Goal: Task Accomplishment & Management: Use online tool/utility

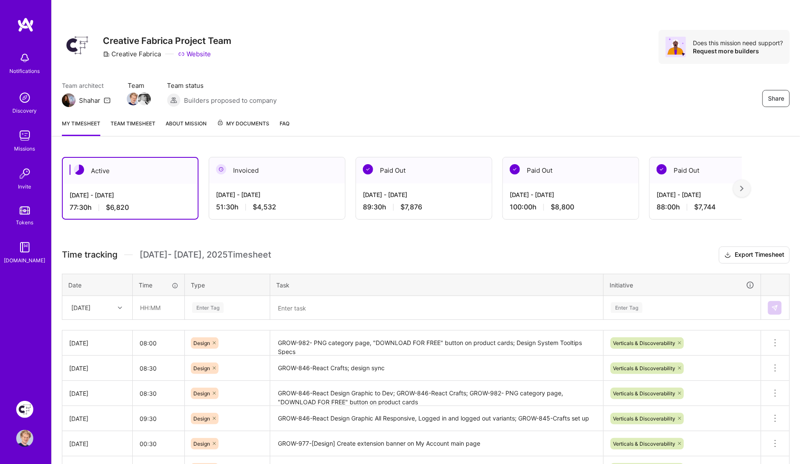
click at [296, 315] on textarea at bounding box center [436, 308] width 331 height 22
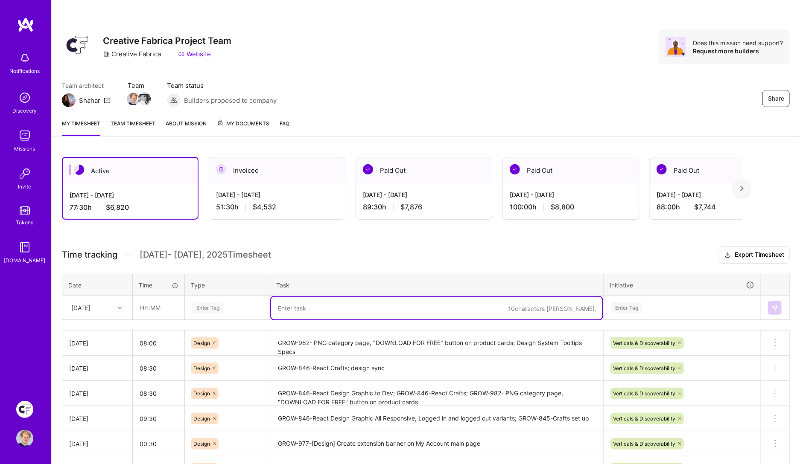
paste textarea "GROW-844 (React Design Daily Gifts)"
type textarea "GROW-844 (React Design Daily Gifts)"
click at [159, 305] on input "text" at bounding box center [158, 308] width 51 height 23
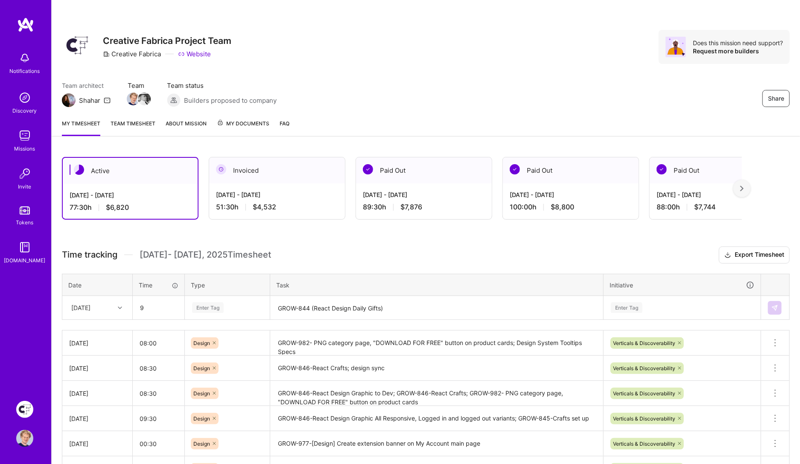
type input "09:00"
click at [202, 306] on div "Enter Tag" at bounding box center [208, 307] width 32 height 13
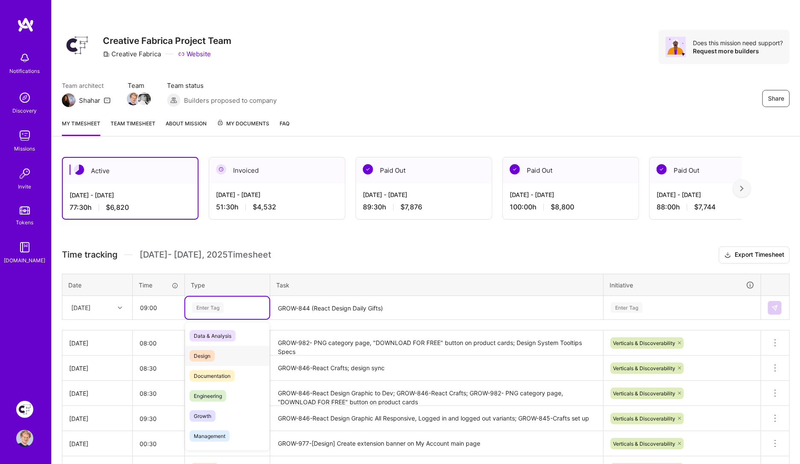
click at [209, 355] on span "Design" at bounding box center [201, 356] width 25 height 12
click at [357, 249] on h3 "Time tracking [DATE] - [DATE] Timesheet Export Timesheet" at bounding box center [425, 255] width 727 height 17
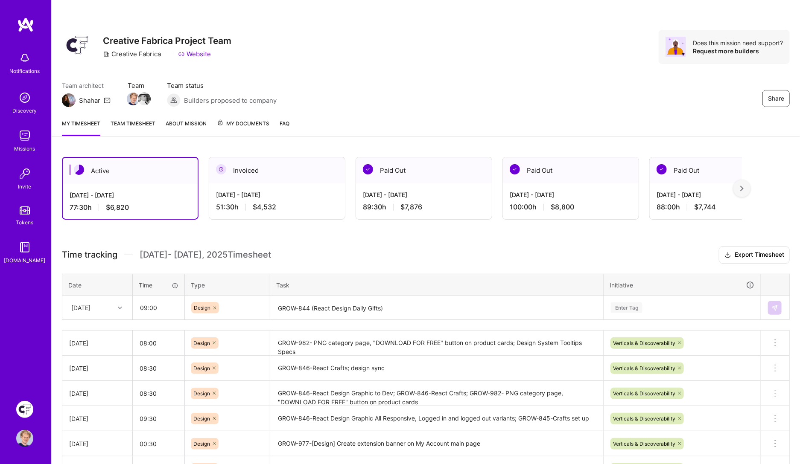
click at [622, 309] on div "Enter Tag" at bounding box center [682, 308] width 156 height 22
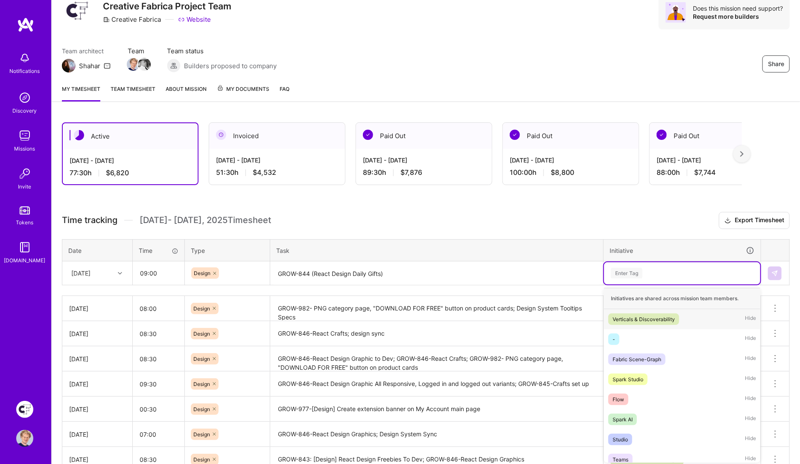
scroll to position [35, 0]
click at [626, 318] on div "Verticals & Discoverability" at bounding box center [643, 319] width 62 height 9
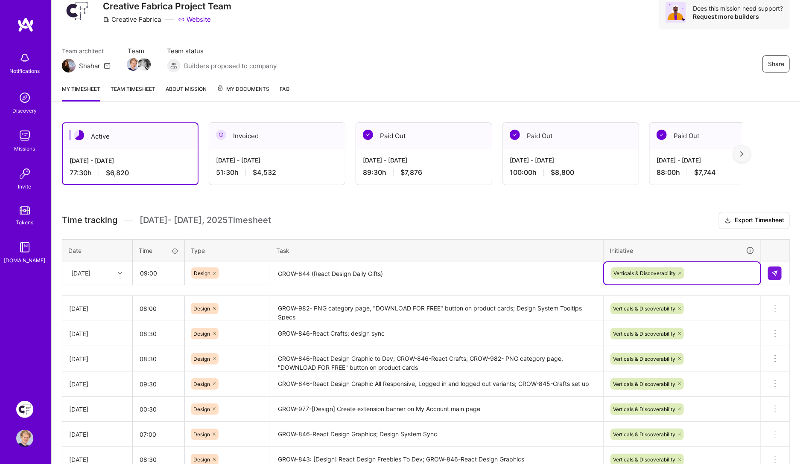
click at [623, 217] on h3 "Time tracking [DATE] - [DATE] Timesheet Export Timesheet" at bounding box center [425, 220] width 727 height 17
click at [769, 269] on button at bounding box center [775, 274] width 14 height 14
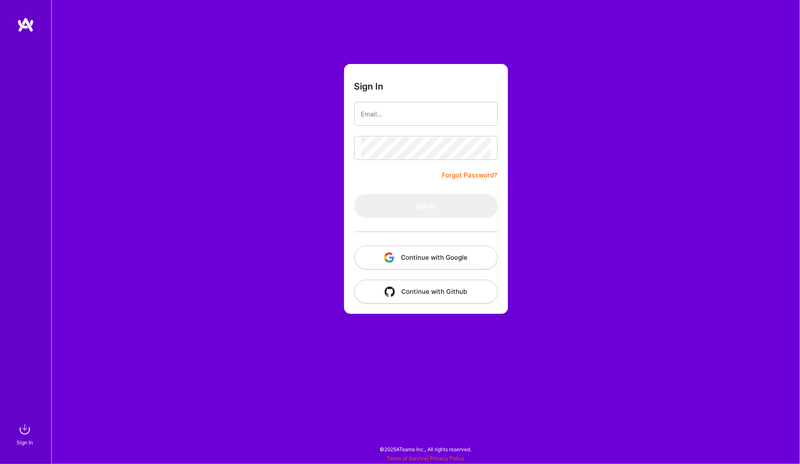
click at [384, 125] on div at bounding box center [425, 114] width 143 height 24
click at [398, 113] on input "email" at bounding box center [426, 114] width 130 height 22
type input "[PERSON_NAME][EMAIL_ADDRESS][PERSON_NAME][DOMAIN_NAME]"
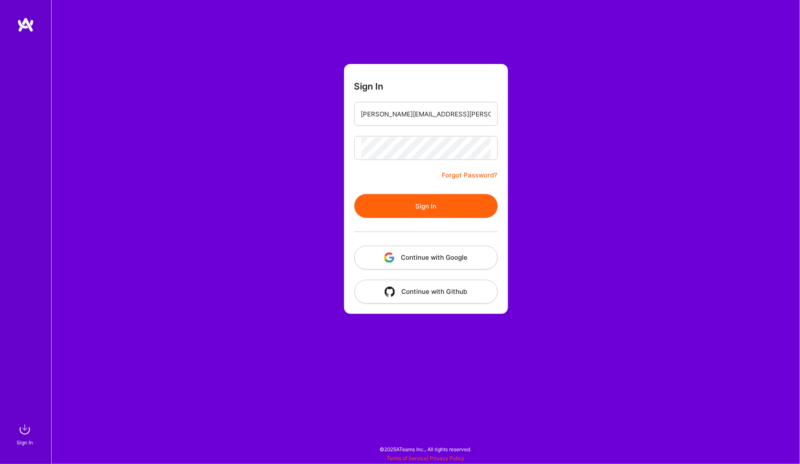
click at [422, 207] on button "Sign In" at bounding box center [425, 206] width 143 height 24
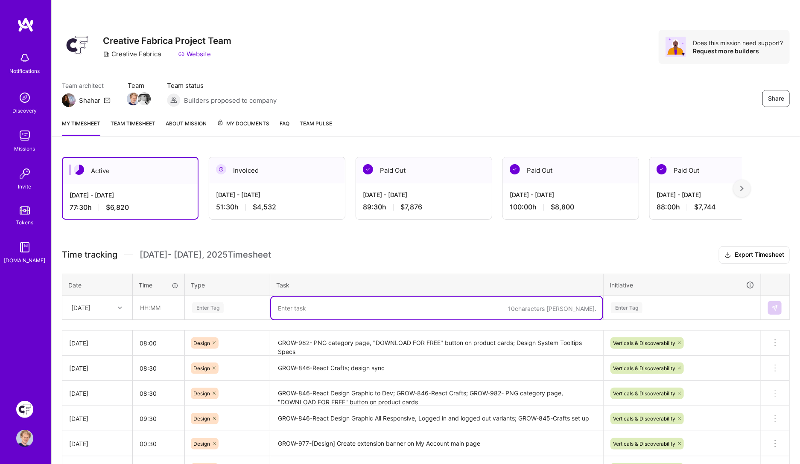
click at [289, 305] on textarea at bounding box center [436, 308] width 331 height 23
paste textarea "GROW-844 (React Design Daily Gifts)"
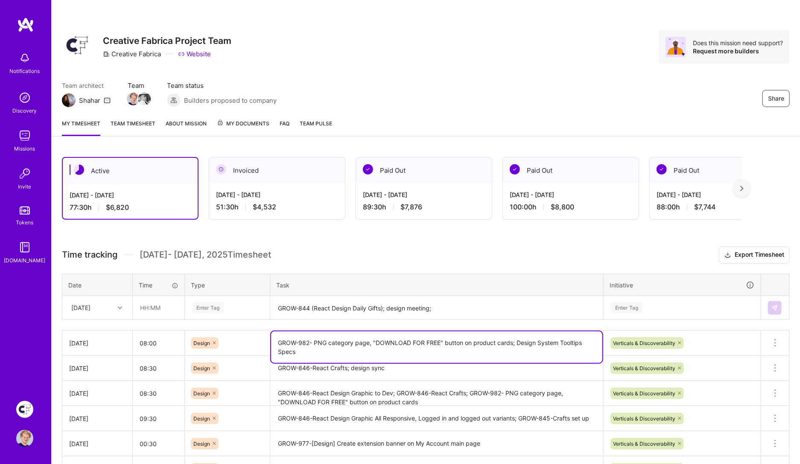
drag, startPoint x: 371, startPoint y: 340, endPoint x: 276, endPoint y: 341, distance: 94.7
click at [276, 341] on textarea "GROW-982- PNG category page, "DOWNLOAD FOR FREE" button on product cards; Desig…" at bounding box center [436, 348] width 331 height 32
click at [449, 308] on textarea "GROW-844 (React Design Daily Gifts); design meeting;" at bounding box center [436, 308] width 331 height 23
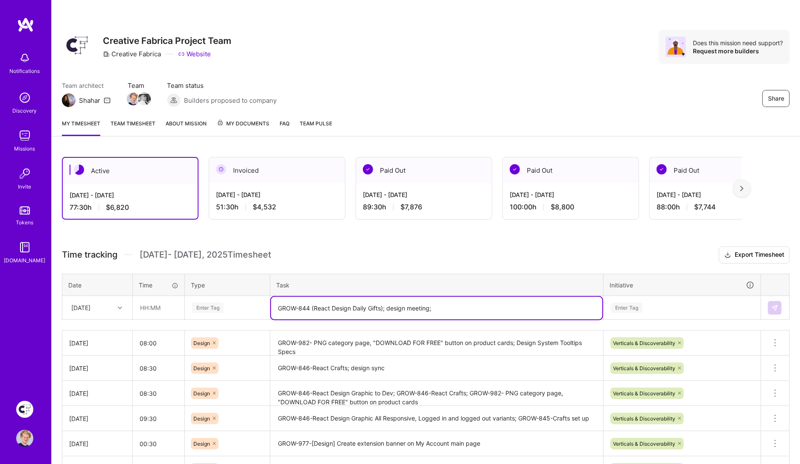
paste textarea "GROW-982- PNG category page,"
type textarea "GROW-844 (React Design Daily Gifts); design meeting; GROW-982- PNG category pag…"
click at [169, 305] on input "text" at bounding box center [158, 308] width 51 height 23
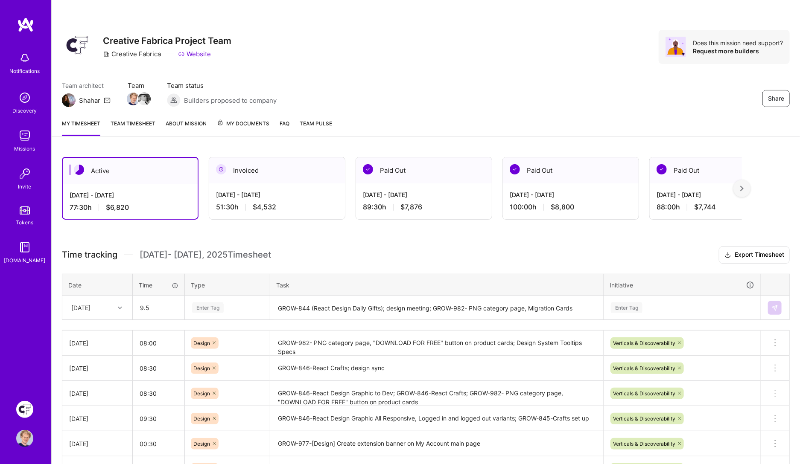
type input "09:30"
click at [206, 306] on div "Enter Tag" at bounding box center [208, 307] width 32 height 13
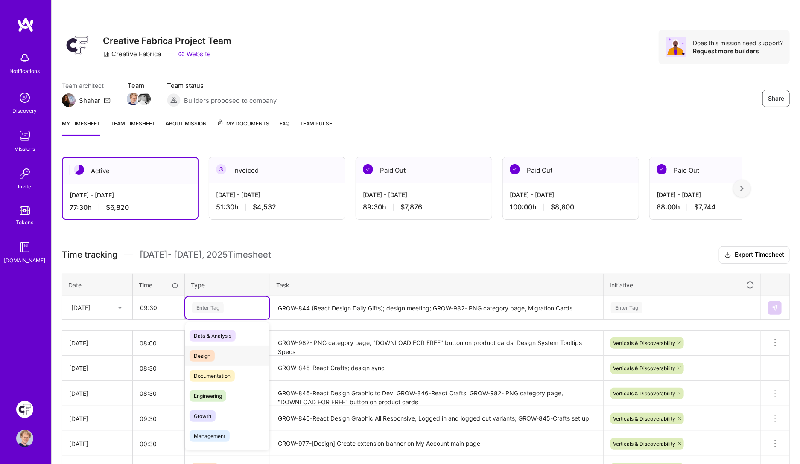
click at [207, 350] on span "Design" at bounding box center [201, 356] width 25 height 12
click at [631, 306] on div "Enter Tag" at bounding box center [682, 308] width 156 height 22
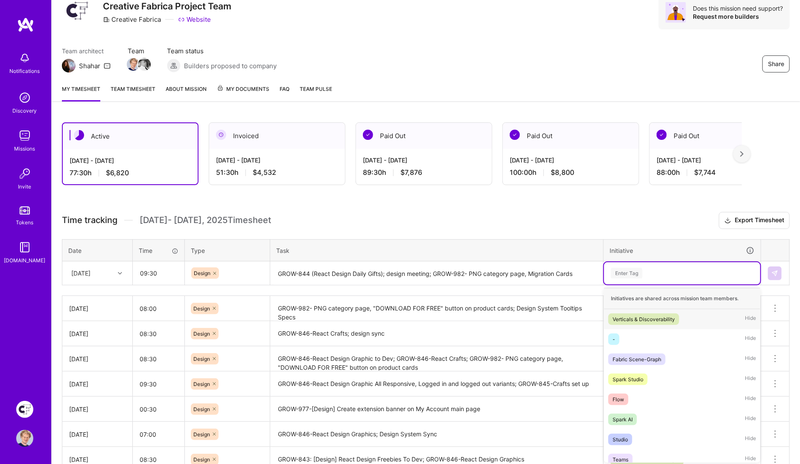
scroll to position [35, 0]
click at [631, 315] on div "Verticals & Discoverability" at bounding box center [643, 319] width 62 height 9
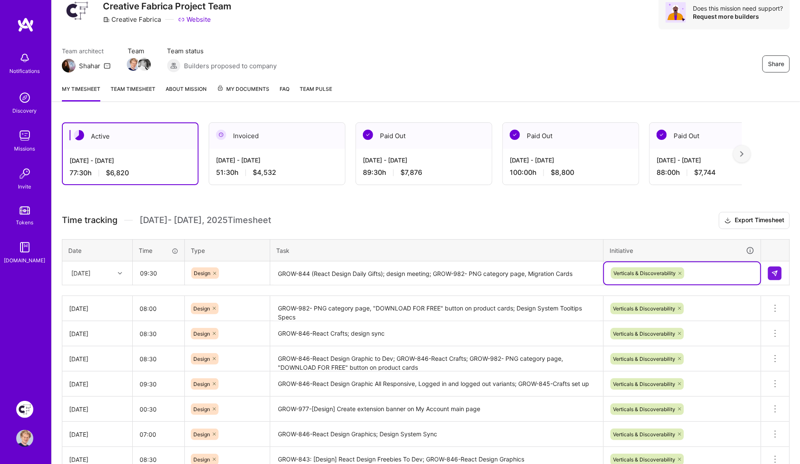
click at [625, 218] on h3 "Time tracking [DATE] - [DATE] Timesheet Export Timesheet" at bounding box center [425, 220] width 727 height 17
click at [774, 272] on img at bounding box center [774, 273] width 7 height 7
